Goal: Information Seeking & Learning: Learn about a topic

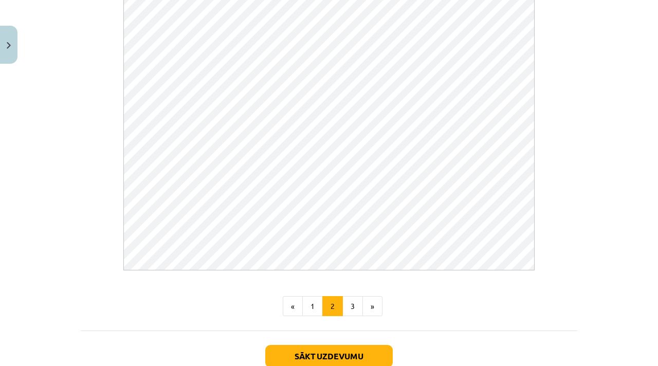
scroll to position [575, 0]
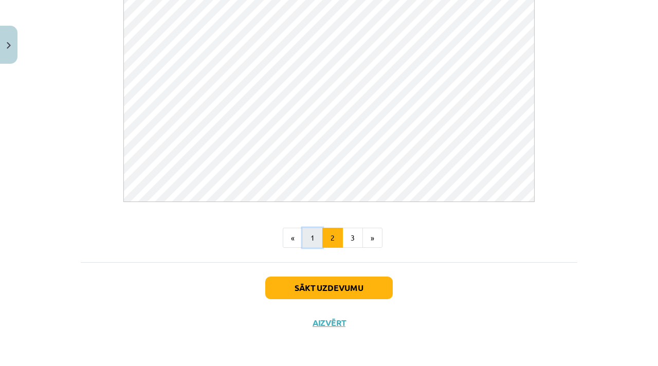
click at [317, 236] on button "1" at bounding box center [312, 238] width 21 height 21
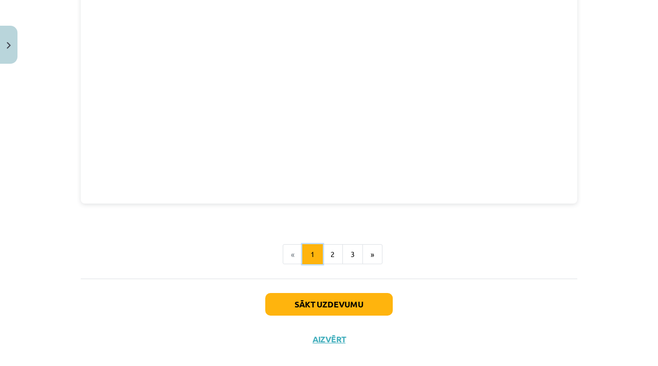
scroll to position [1209, 0]
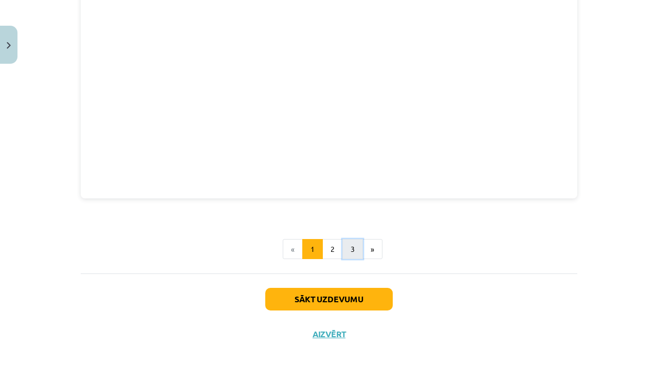
click at [349, 239] on button "3" at bounding box center [352, 249] width 21 height 21
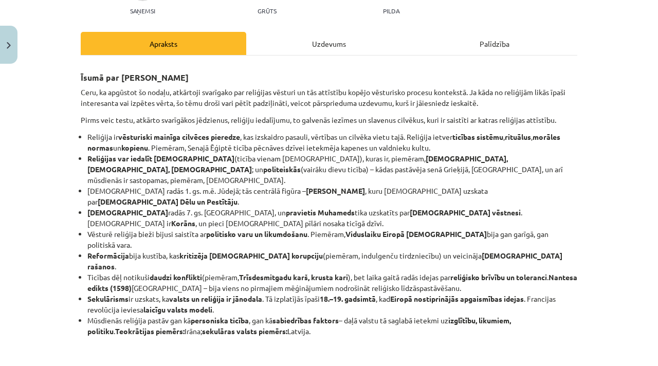
scroll to position [170, 0]
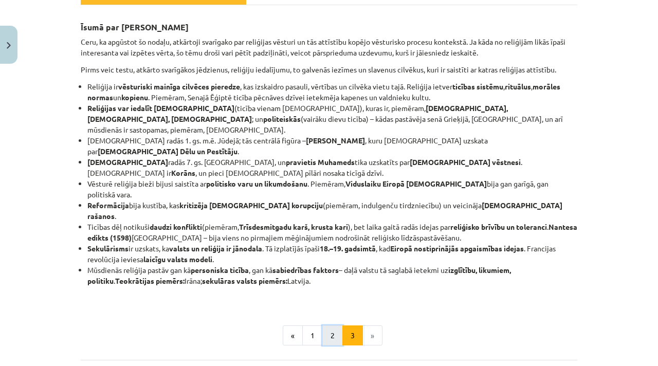
click at [335, 325] on button "2" at bounding box center [332, 335] width 21 height 21
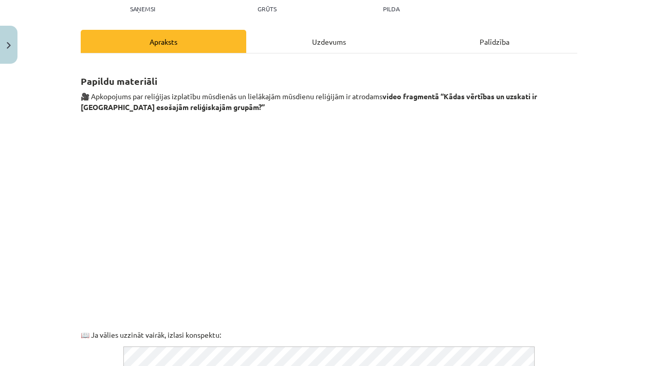
scroll to position [0, 0]
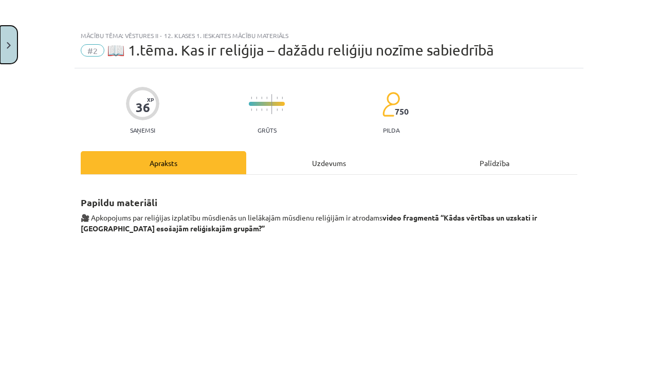
drag, startPoint x: 10, startPoint y: 30, endPoint x: 11, endPoint y: 35, distance: 5.7
click at [10, 32] on button "Close" at bounding box center [8, 45] width 17 height 38
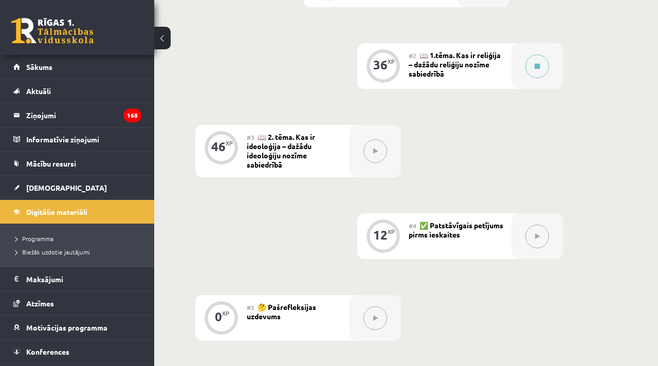
scroll to position [315, 0]
click at [463, 230] on div "#4 ✅ Patstāvīgais petījums pirms ieskaites" at bounding box center [460, 237] width 103 height 46
click at [461, 225] on span "✅ Patstāvīgais petījums pirms ieskaites" at bounding box center [456, 231] width 95 height 19
click at [461, 226] on span "✅ Patstāvīgais petījums pirms ieskaites" at bounding box center [456, 231] width 95 height 19
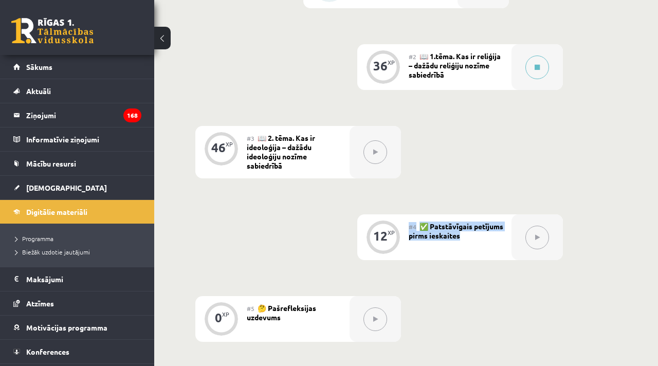
click at [568, 229] on div "6 XP #1 💡 Pirms sāc mācīties! Ievada daļa 36 XP #2 📖 1.tēma. Kas ir reliģija – …" at bounding box center [406, 151] width 422 height 379
click at [534, 69] on button at bounding box center [537, 68] width 24 height 24
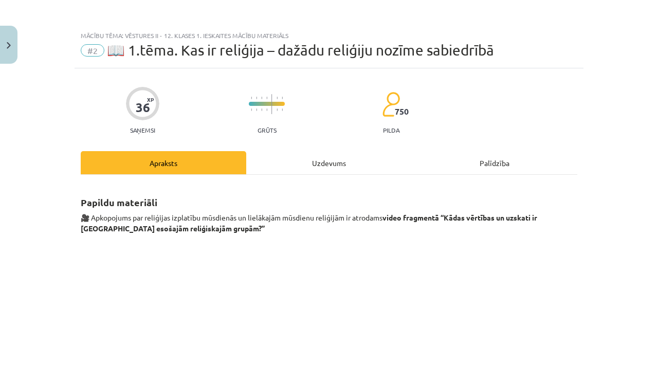
scroll to position [0, 0]
click at [345, 158] on div "Uzdevums" at bounding box center [329, 162] width 166 height 23
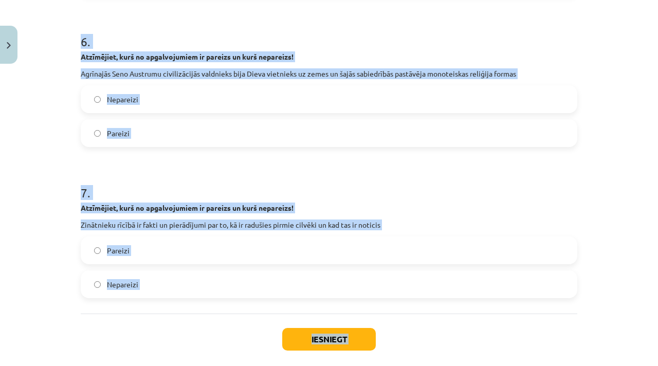
scroll to position [1279, 0]
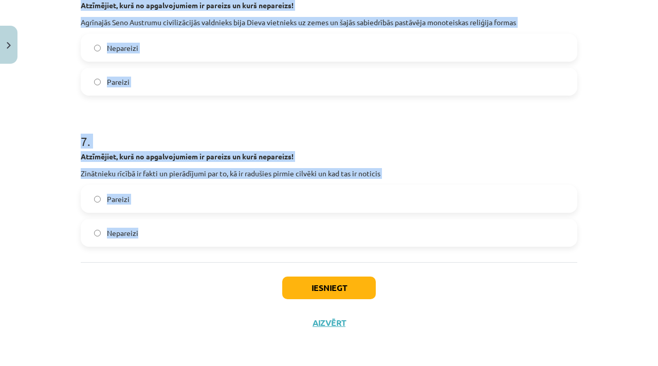
drag, startPoint x: 81, startPoint y: 116, endPoint x: 208, endPoint y: 239, distance: 176.7
copy form "Lor ipsu dolorsitam consect adipis E.Seddoeius? "Tempori utlabor etdolorema ali…"
click at [234, 127] on h1 "7 ." at bounding box center [329, 132] width 497 height 32
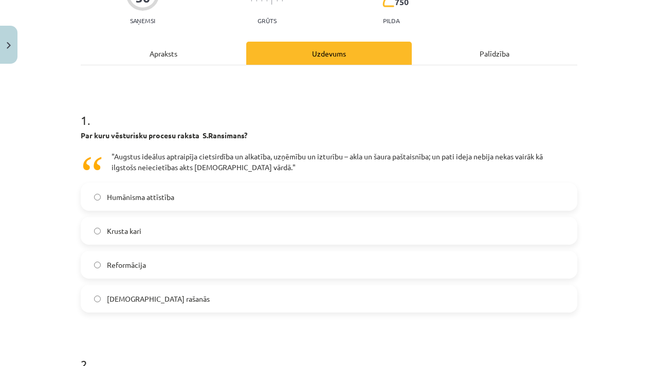
scroll to position [105, 0]
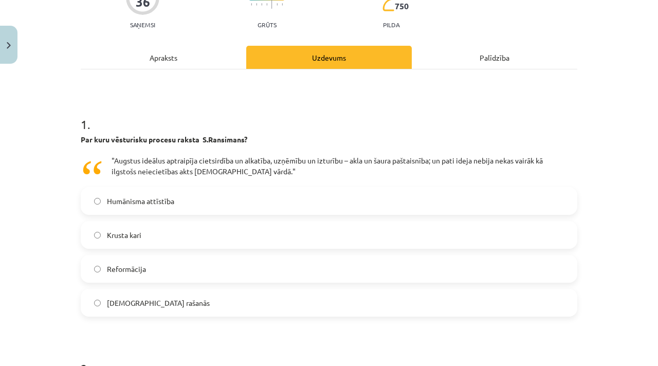
click at [190, 236] on label "Krusta kari" at bounding box center [329, 235] width 495 height 26
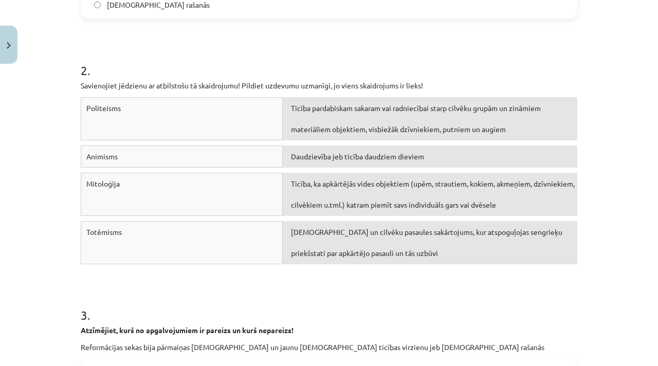
scroll to position [412, 0]
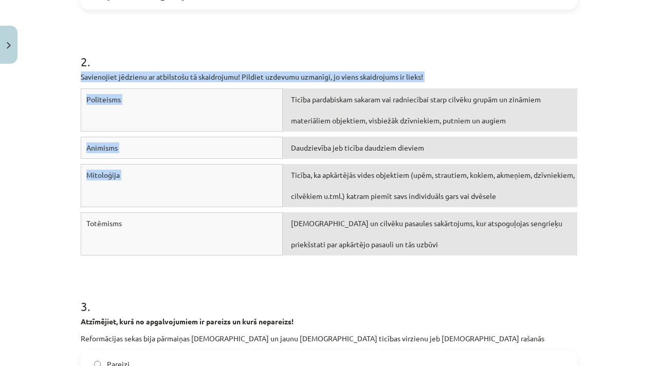
drag, startPoint x: 82, startPoint y: 74, endPoint x: 420, endPoint y: 190, distance: 357.0
click at [419, 187] on div "2 . Savienojiet jēdzienu ar atbilstošu tā skaidrojumu! Pildiet uzdevumu uzmanīg…" at bounding box center [329, 138] width 497 height 245
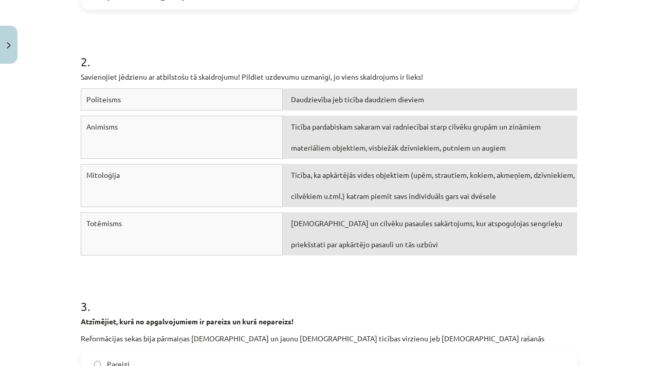
drag, startPoint x: 361, startPoint y: 147, endPoint x: 388, endPoint y: 3, distance: 145.8
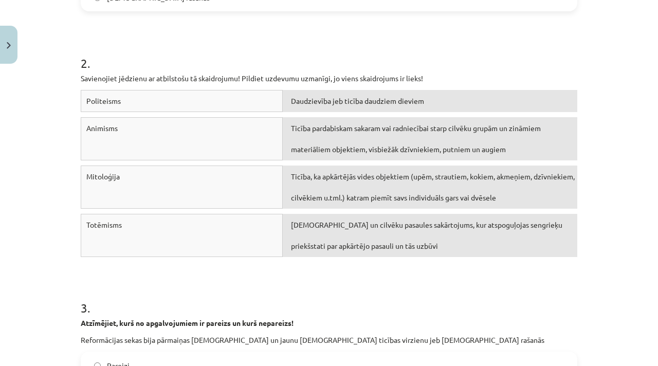
scroll to position [408, 0]
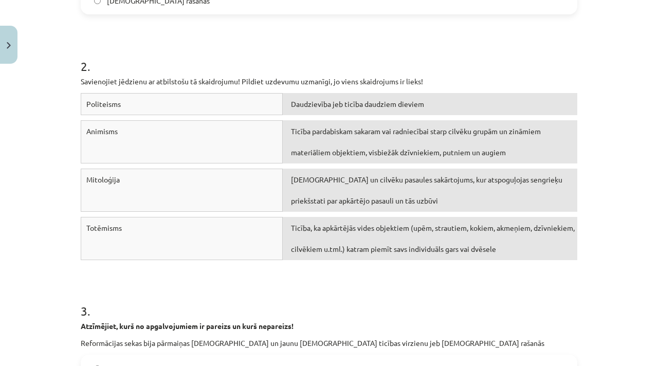
drag, startPoint x: 374, startPoint y: 244, endPoint x: 420, endPoint y: 0, distance: 248.5
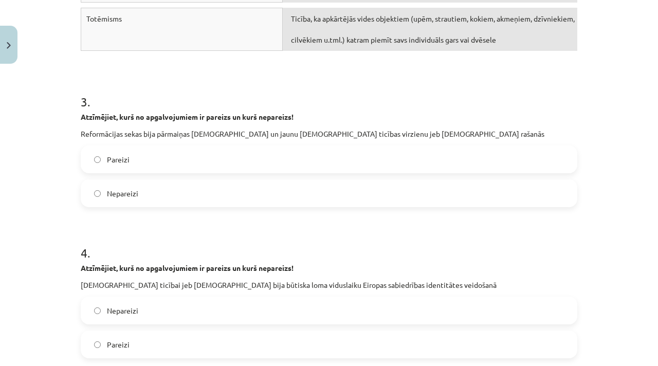
scroll to position [639, 0]
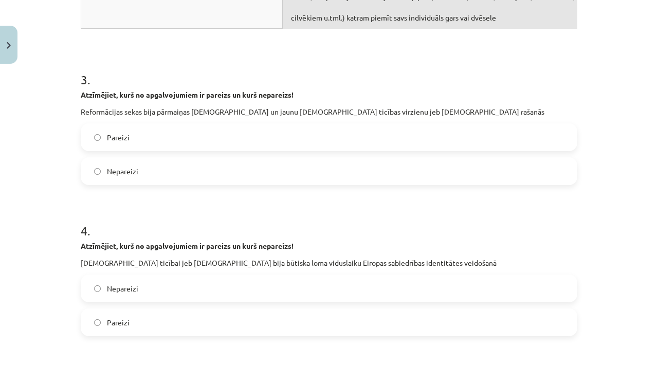
click at [204, 144] on label "Pareizi" at bounding box center [329, 137] width 495 height 26
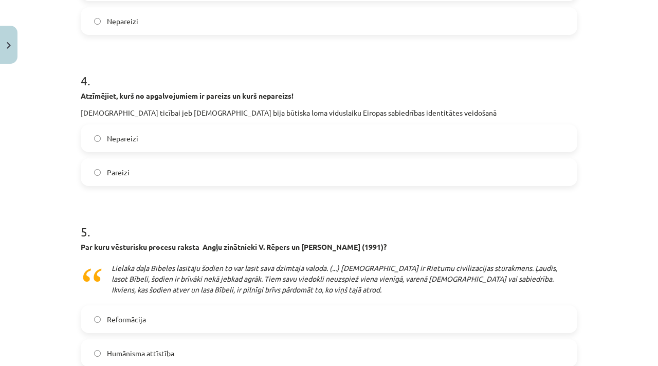
scroll to position [722, 0]
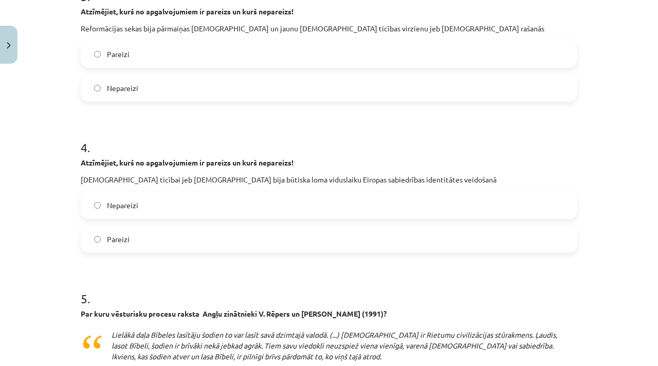
click at [206, 234] on label "Pareizi" at bounding box center [329, 239] width 495 height 26
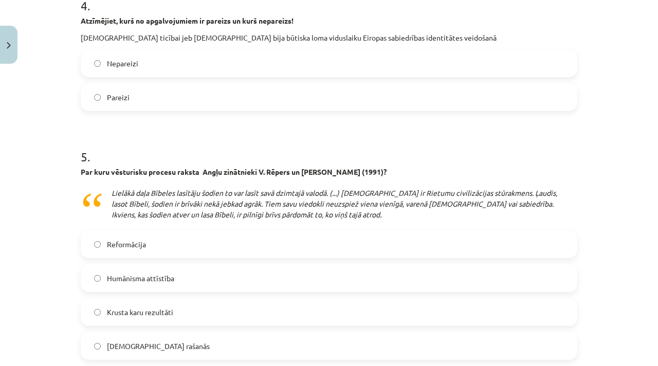
scroll to position [939, 0]
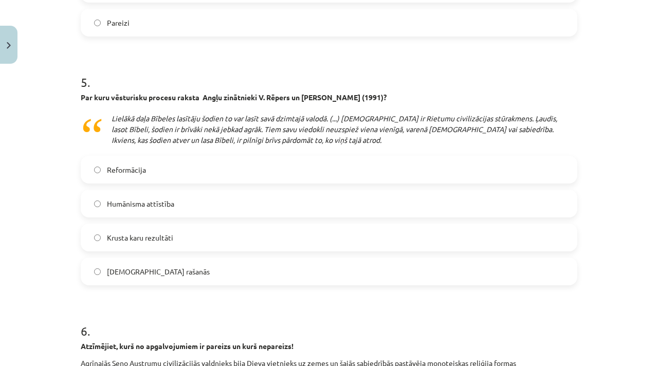
click at [172, 177] on label "Reformācija" at bounding box center [329, 170] width 495 height 26
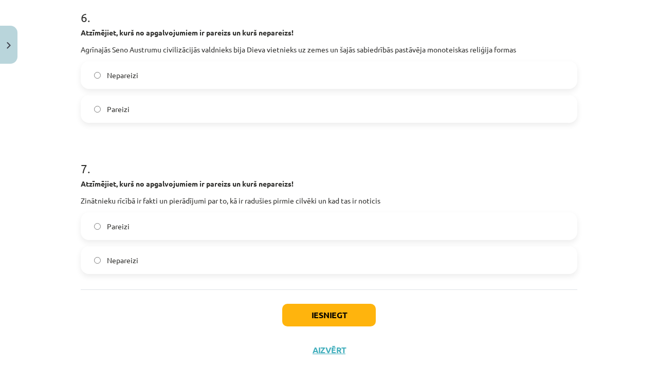
scroll to position [1255, 0]
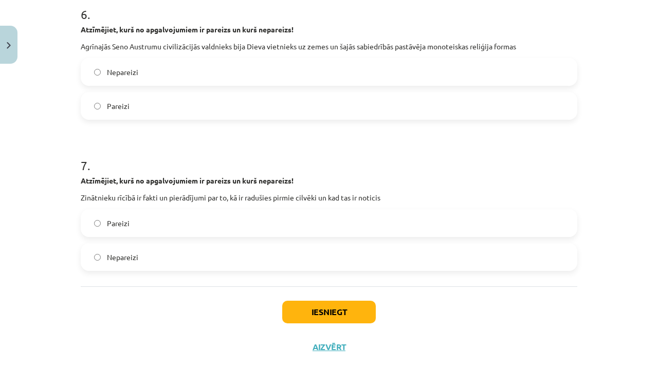
drag, startPoint x: 160, startPoint y: 71, endPoint x: 158, endPoint y: 77, distance: 5.4
click at [160, 71] on label "Nepareizi" at bounding box center [329, 72] width 495 height 26
click at [167, 255] on label "Nepareizi" at bounding box center [329, 257] width 495 height 26
click at [326, 315] on button "Iesniegt" at bounding box center [329, 312] width 94 height 23
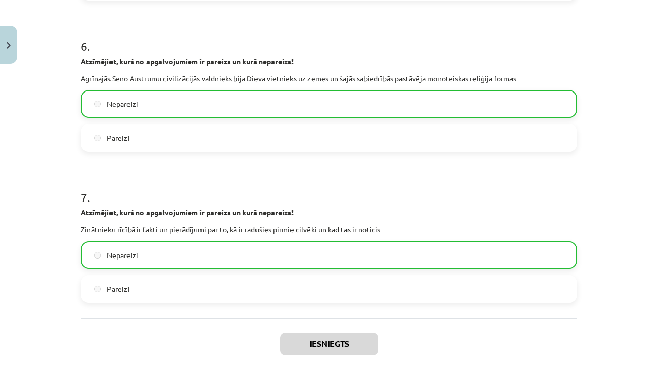
scroll to position [1312, 0]
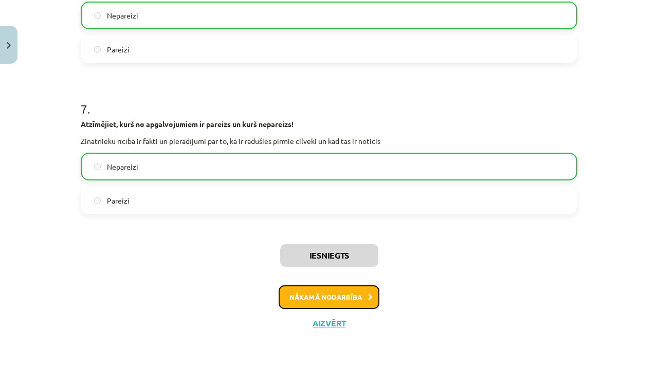
click at [361, 297] on button "Nākamā nodarbība" at bounding box center [329, 297] width 101 height 24
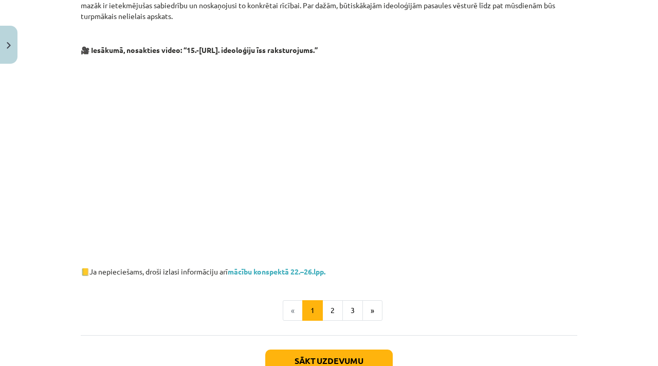
scroll to position [474, 0]
click at [340, 303] on button "2" at bounding box center [332, 310] width 21 height 21
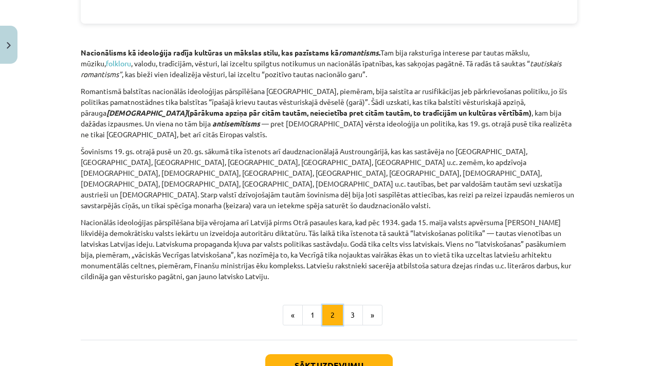
scroll to position [1375, 0]
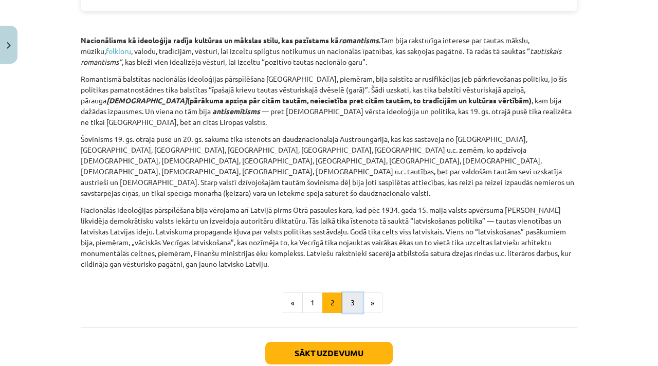
click at [349, 292] on button "3" at bounding box center [352, 302] width 21 height 21
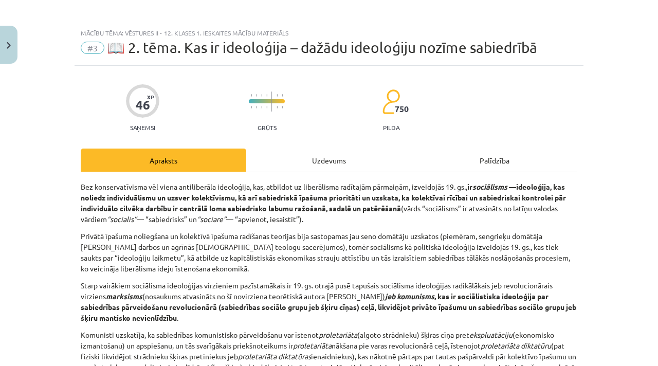
scroll to position [0, 0]
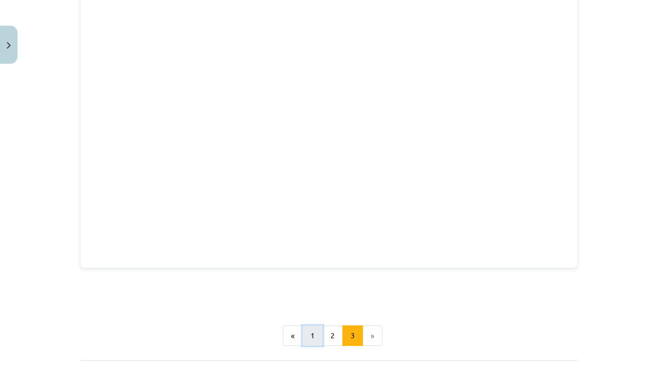
click at [316, 325] on button "1" at bounding box center [312, 335] width 21 height 21
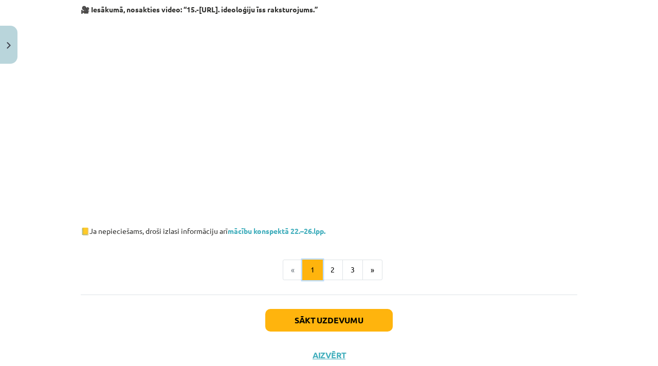
scroll to position [536, 0]
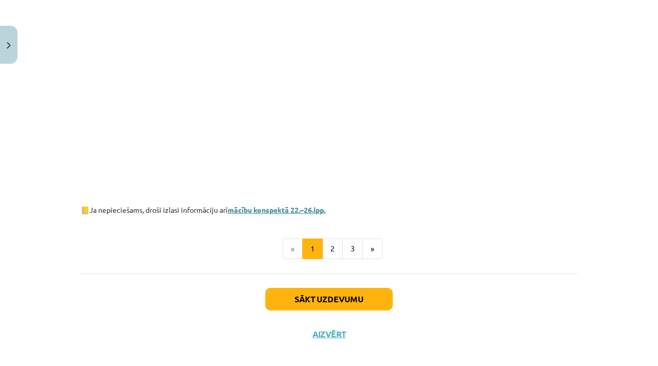
click at [297, 205] on link "mācību konspektā 22.–26.lpp." at bounding box center [277, 209] width 98 height 9
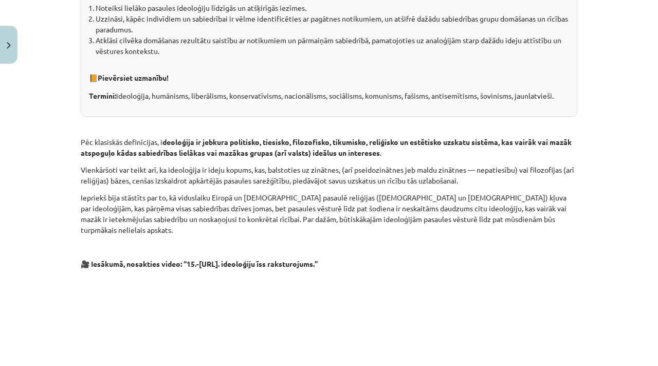
scroll to position [0, 0]
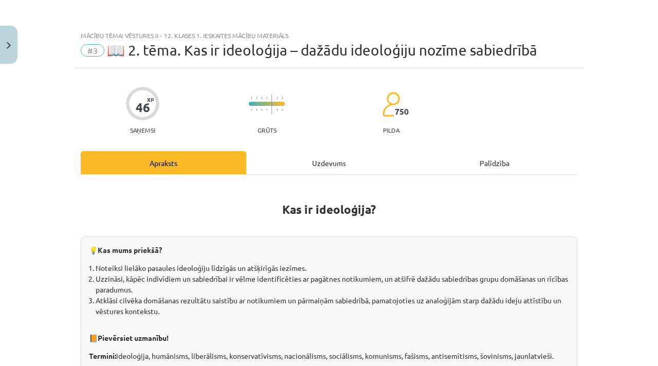
click at [315, 160] on div "Uzdevums" at bounding box center [329, 162] width 166 height 23
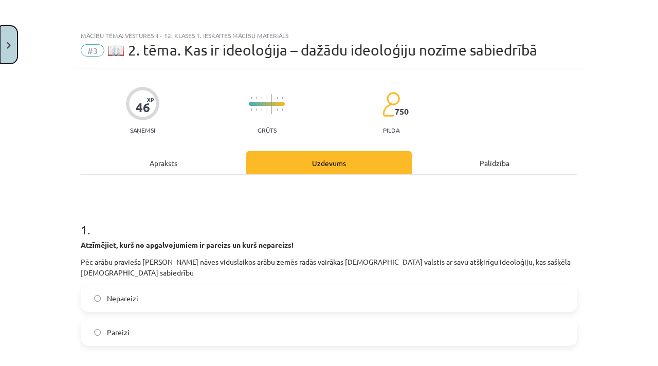
click at [2, 41] on button "Close" at bounding box center [8, 45] width 17 height 38
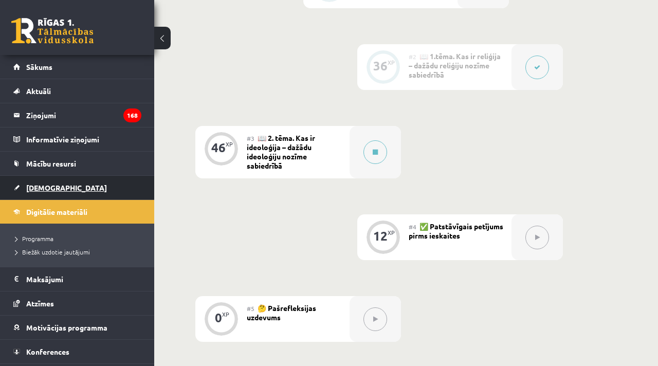
click at [42, 186] on span "[DEMOGRAPHIC_DATA]" at bounding box center [66, 187] width 81 height 9
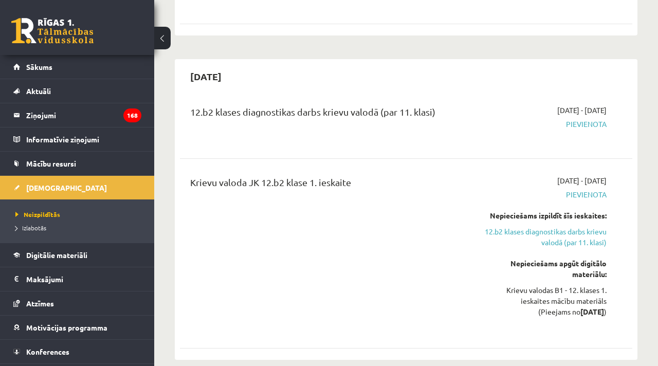
scroll to position [409, 0]
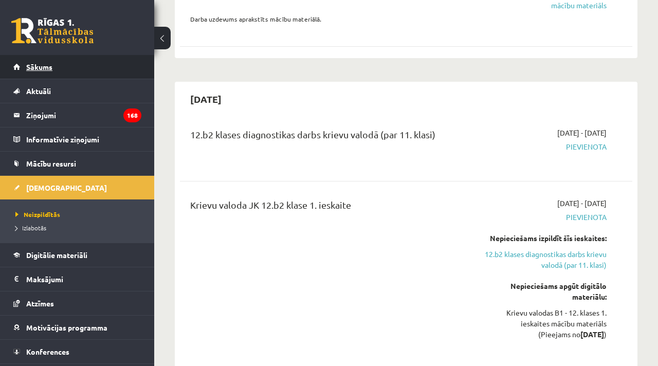
click at [37, 63] on span "Sākums" at bounding box center [39, 66] width 26 height 9
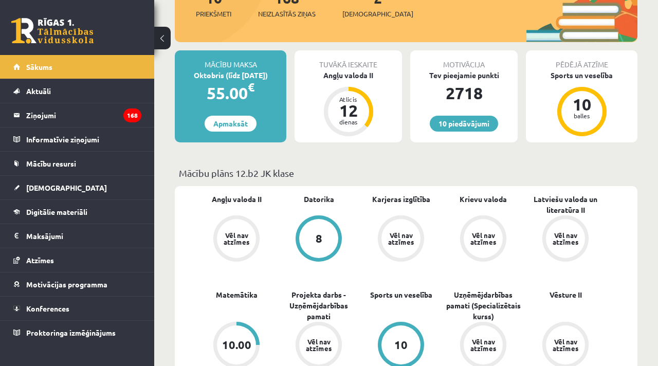
scroll to position [154, 0]
